Goal: Transaction & Acquisition: Purchase product/service

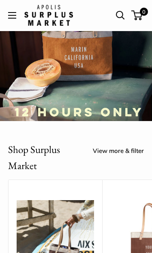
scroll to position [65, 0]
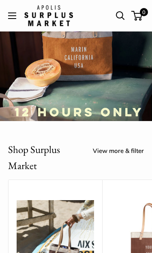
click at [116, 154] on link "View more & filter" at bounding box center [118, 150] width 51 height 11
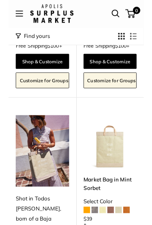
scroll to position [427, 0]
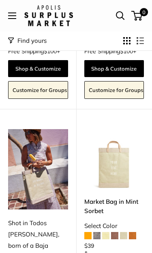
click at [125, 225] on span at bounding box center [123, 235] width 7 height 7
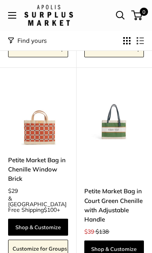
scroll to position [2143, 0]
click at [122, 225] on link "Shop & Customize" at bounding box center [114, 249] width 60 height 17
